Goal: Task Accomplishment & Management: Manage account settings

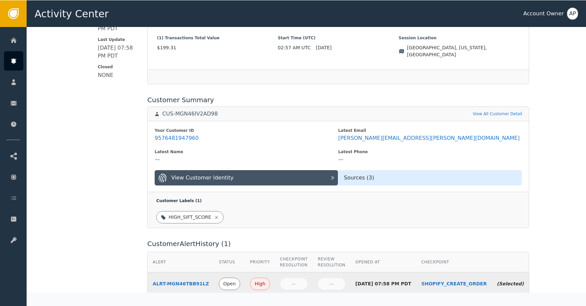
scroll to position [227, 0]
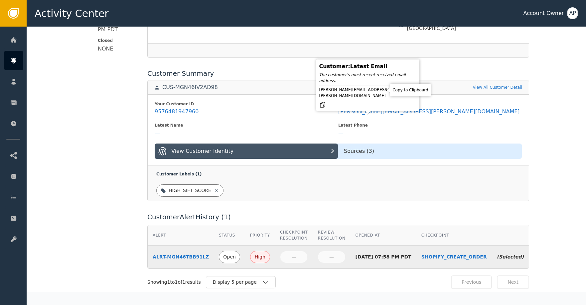
click at [325, 102] on icon at bounding box center [322, 104] width 5 height 5
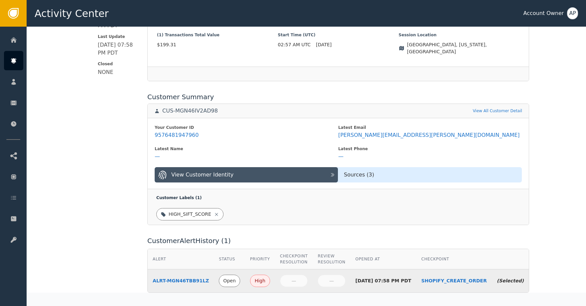
scroll to position [0, 0]
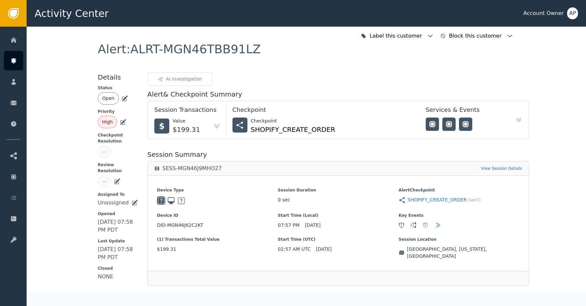
click at [121, 97] on icon at bounding box center [124, 98] width 7 height 7
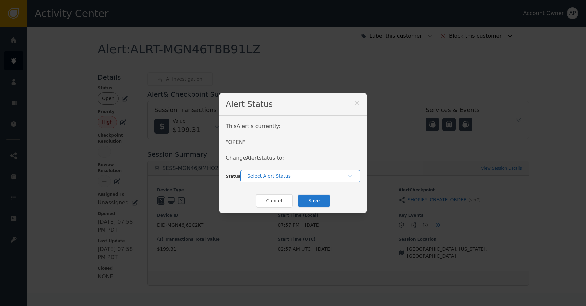
click at [267, 180] on div "Select Alert Status" at bounding box center [300, 176] width 120 height 12
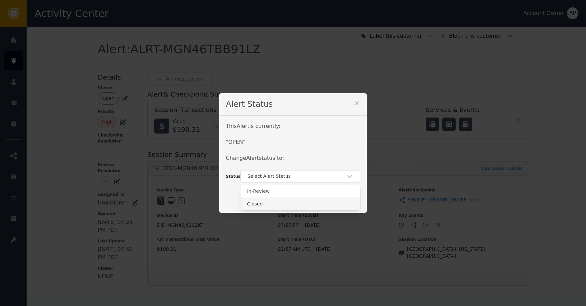
click at [279, 210] on div "Cancel Save" at bounding box center [293, 201] width 148 height 24
drag, startPoint x: 280, startPoint y: 207, endPoint x: 285, endPoint y: 203, distance: 5.7
click at [280, 206] on button "Cancel" at bounding box center [274, 201] width 37 height 14
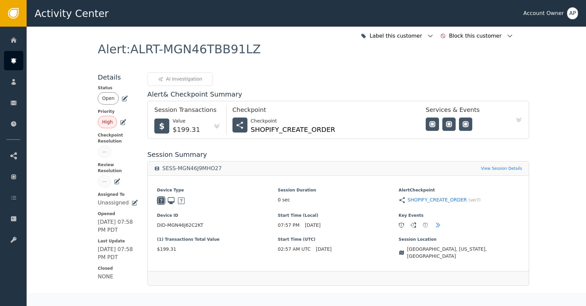
click at [123, 100] on icon at bounding box center [124, 98] width 7 height 7
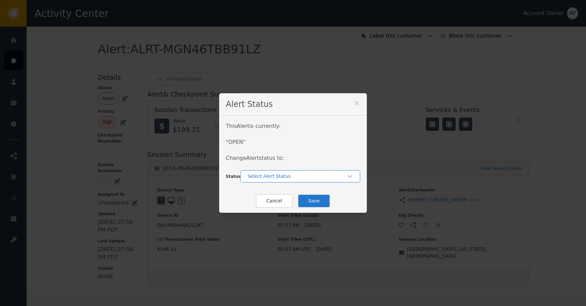
drag, startPoint x: 283, startPoint y: 174, endPoint x: 290, endPoint y: 181, distance: 10.1
click at [283, 174] on div "Select Alert Status" at bounding box center [296, 176] width 99 height 7
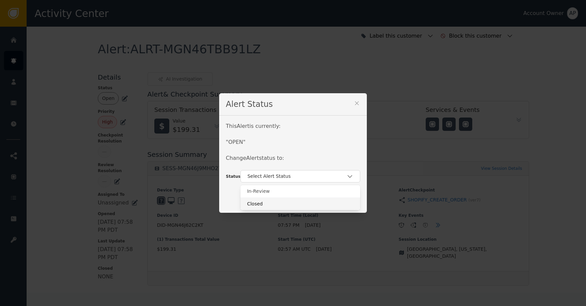
click at [294, 199] on div "Closed" at bounding box center [300, 203] width 120 height 13
click at [307, 199] on button "Save" at bounding box center [314, 201] width 33 height 14
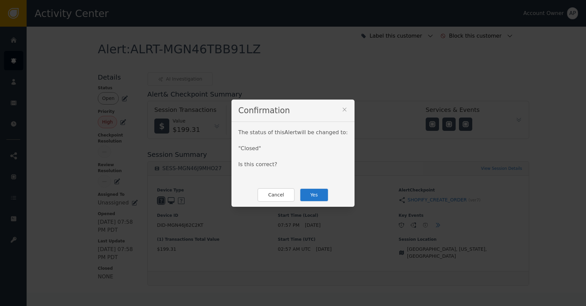
click at [309, 198] on button "Yes" at bounding box center [314, 195] width 29 height 14
